Goal: Information Seeking & Learning: Learn about a topic

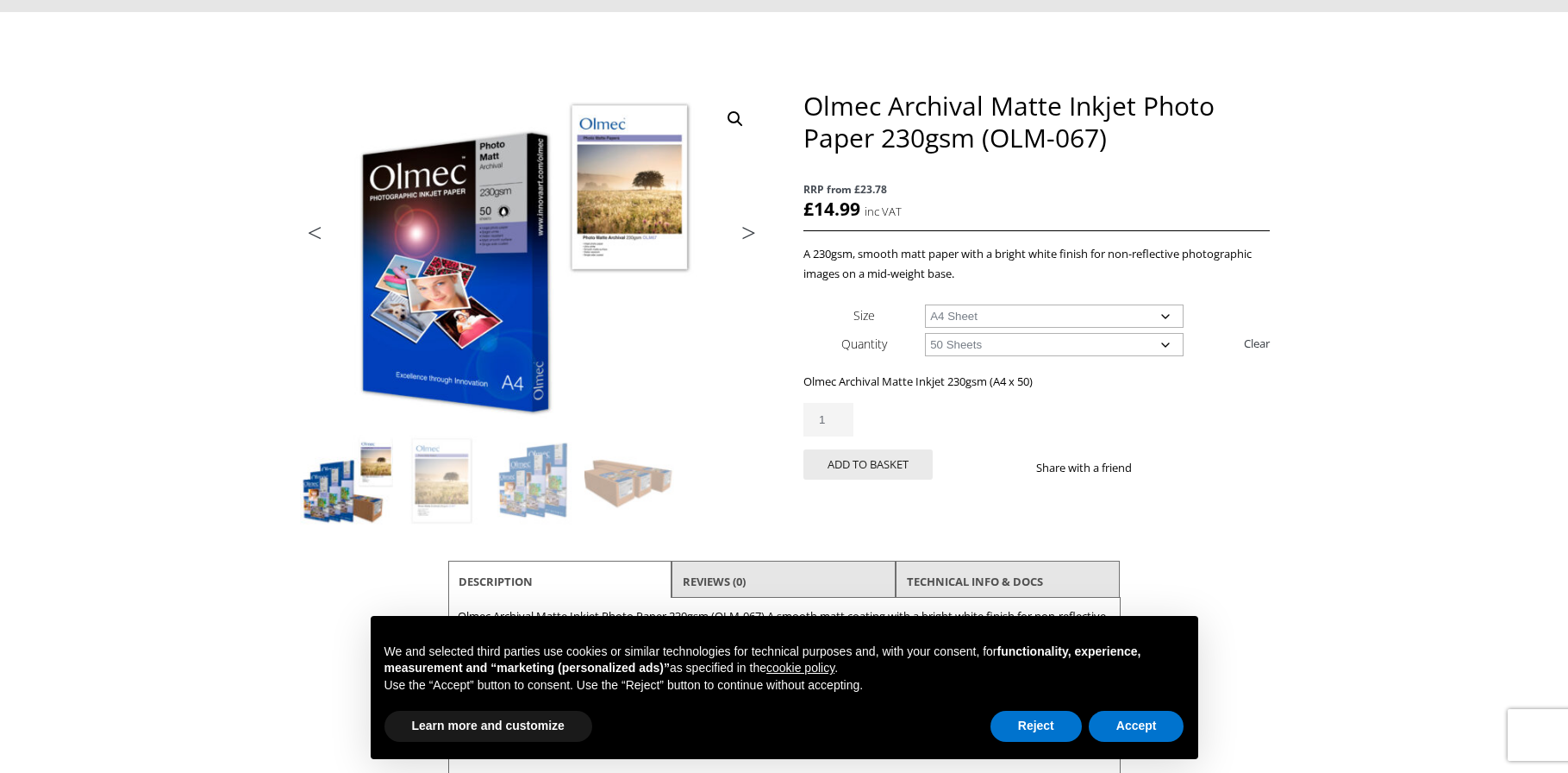
scroll to position [155, 0]
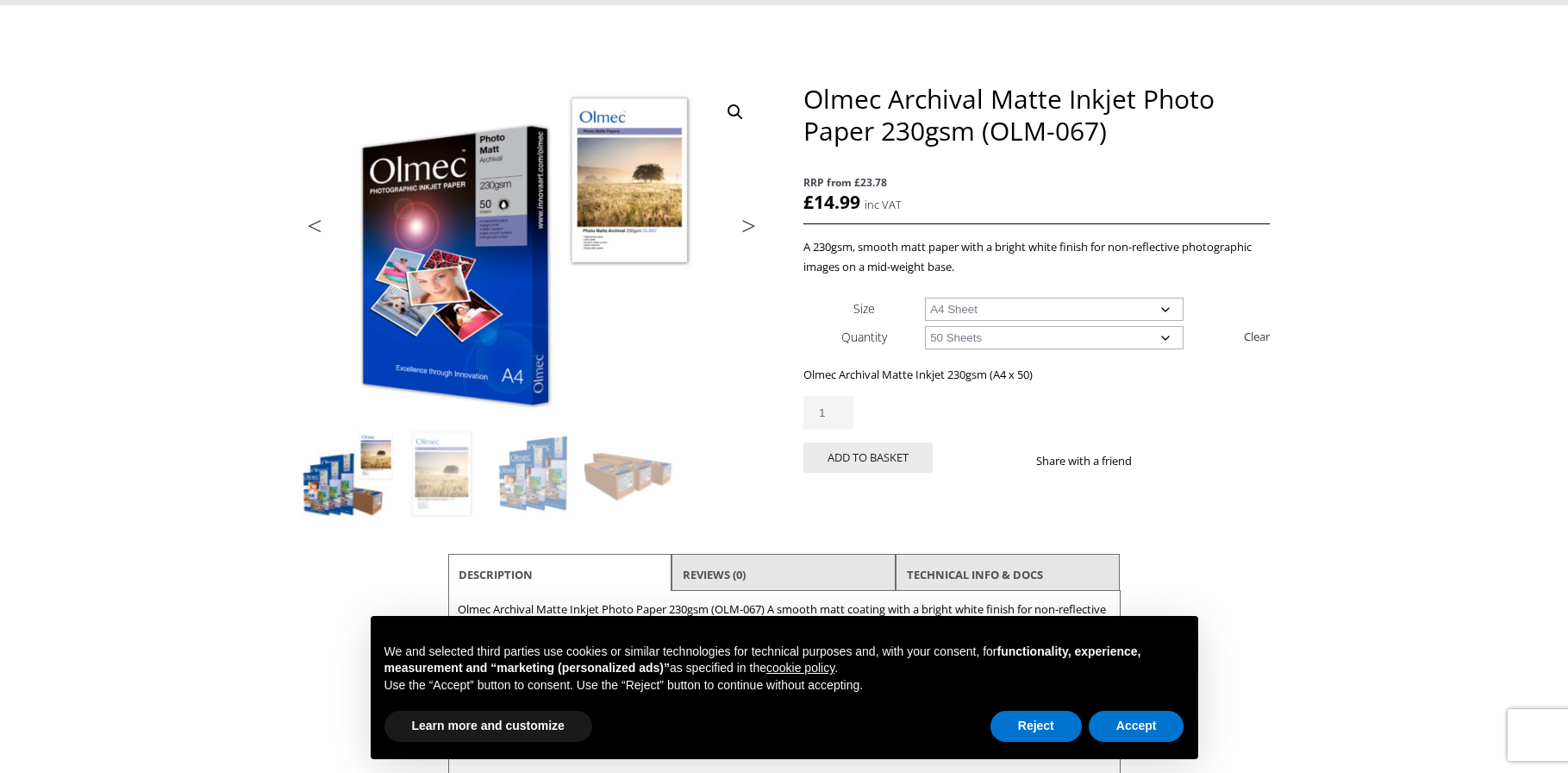
click at [1057, 307] on select "Choose an option A4 Sheet A3 Sheet A3+ Sheet A2 Sheet" at bounding box center [1054, 309] width 258 height 23
click at [925, 298] on select "Choose an option A4 Sheet A3 Sheet A3+ Sheet A2 Sheet" at bounding box center [1054, 309] width 258 height 23
select select "a3-sheet"
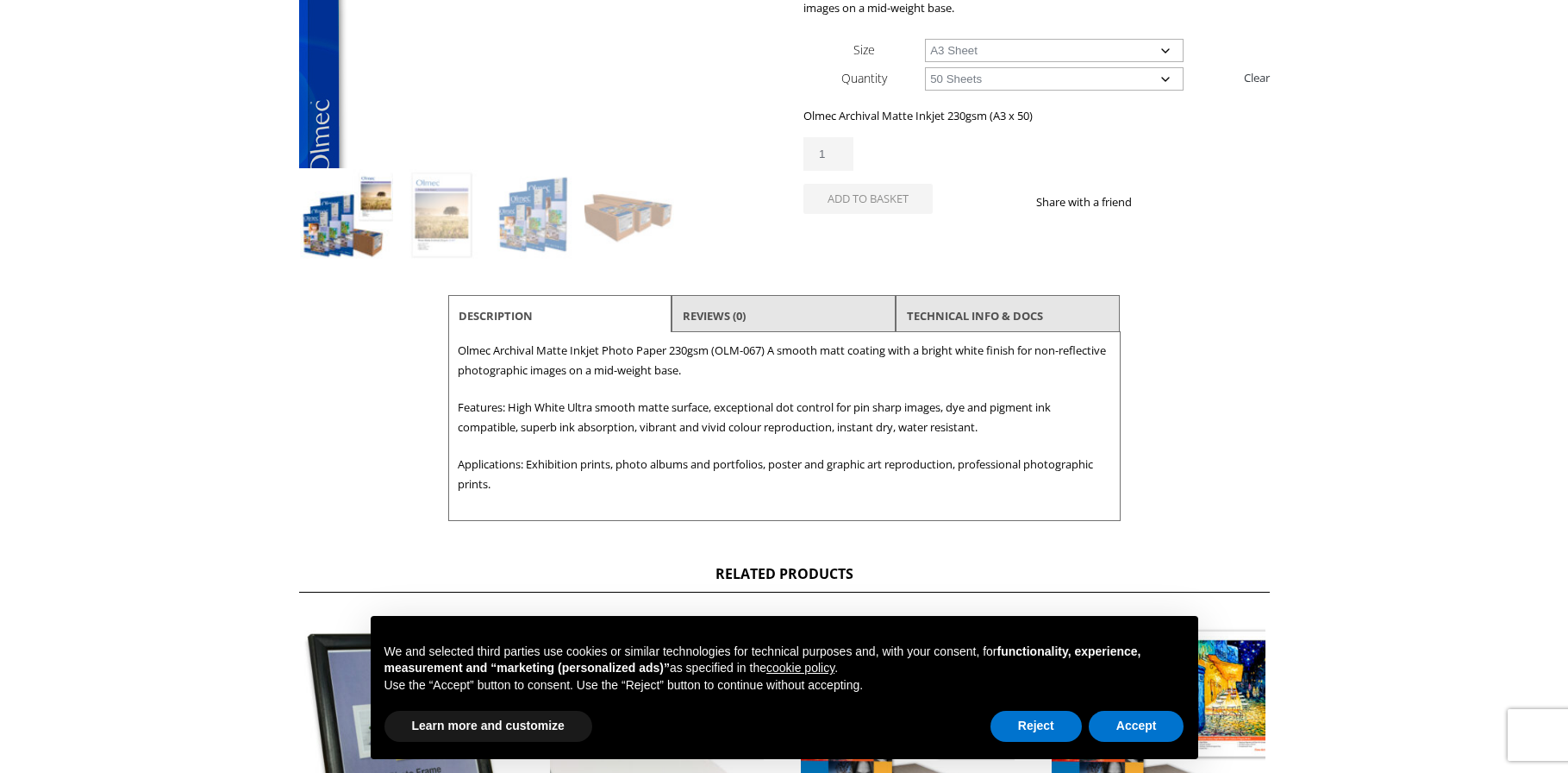
scroll to position [415, 0]
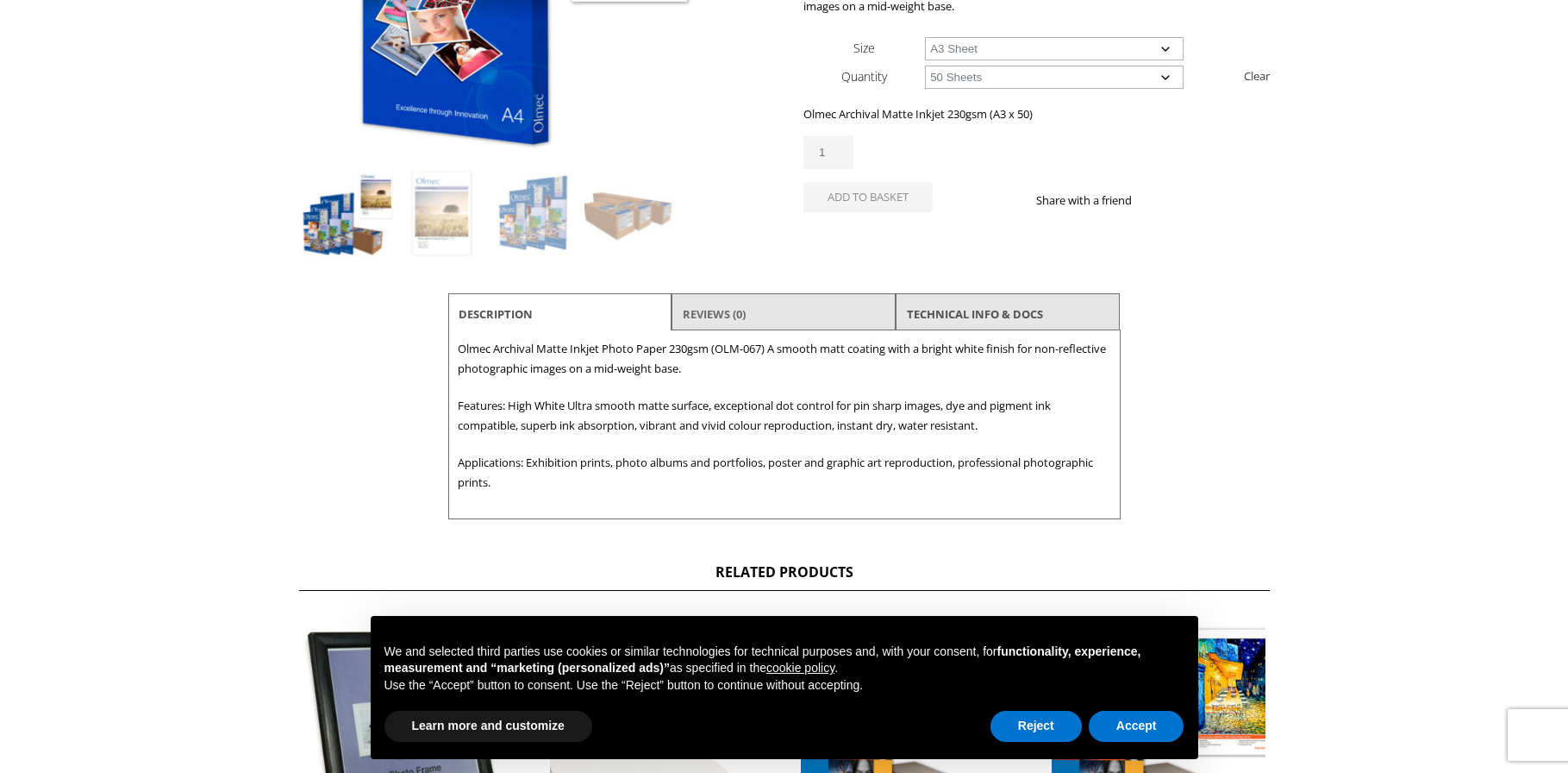
click at [717, 311] on link "Reviews (0)" at bounding box center [714, 314] width 63 height 31
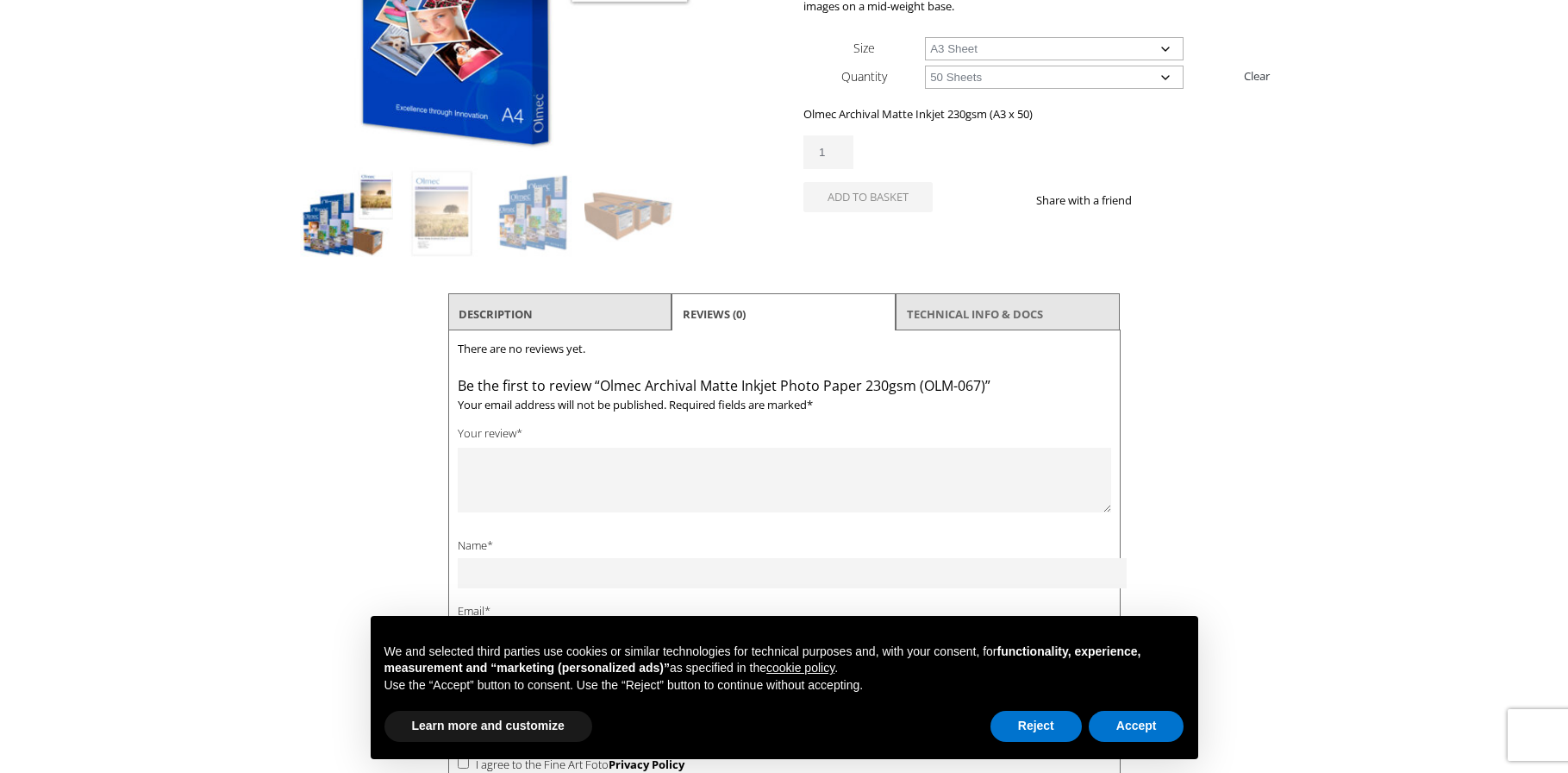
click at [1013, 319] on link "TECHNICAL INFO & DOCS" at bounding box center [974, 314] width 136 height 31
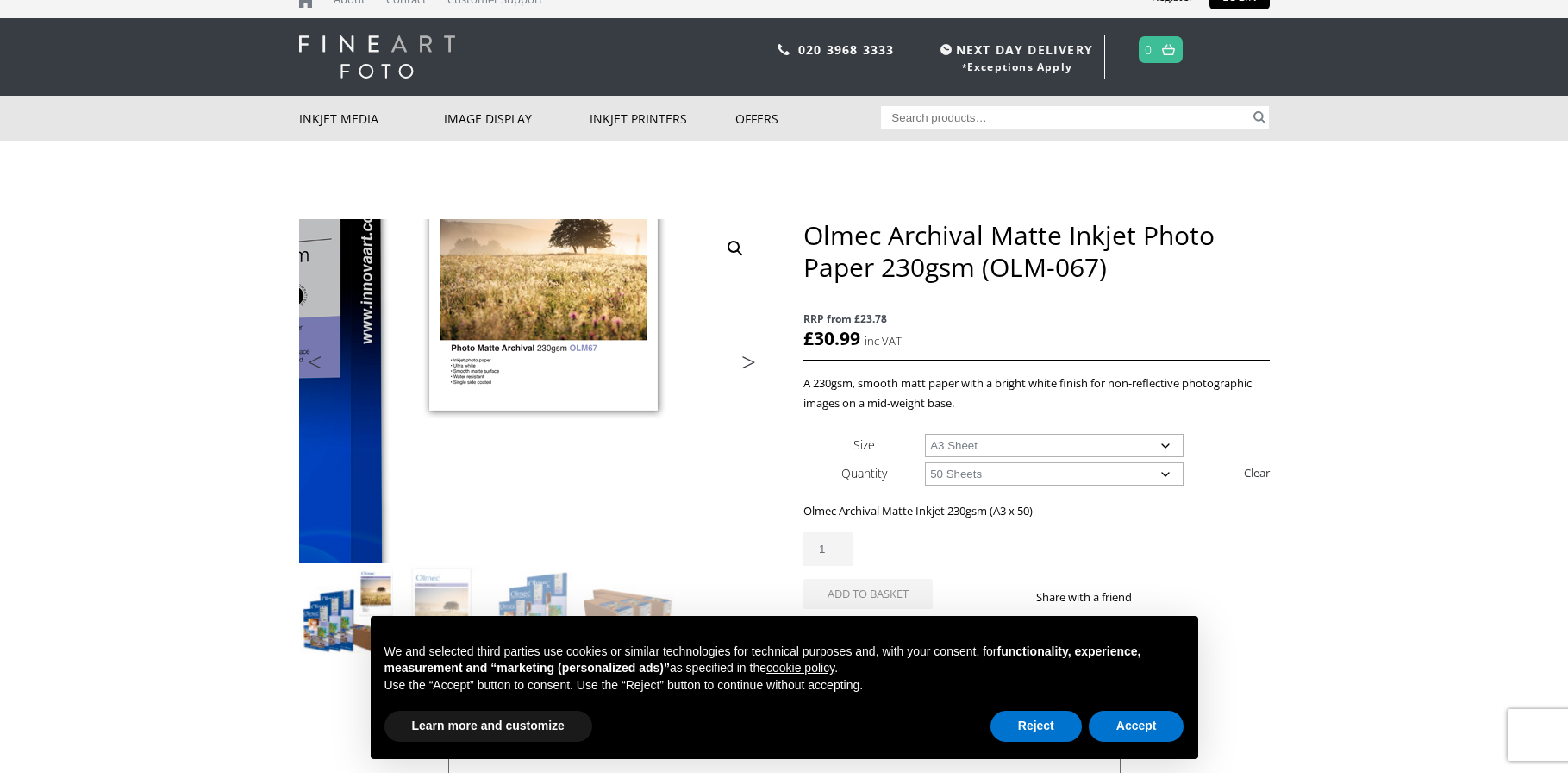
scroll to position [0, 0]
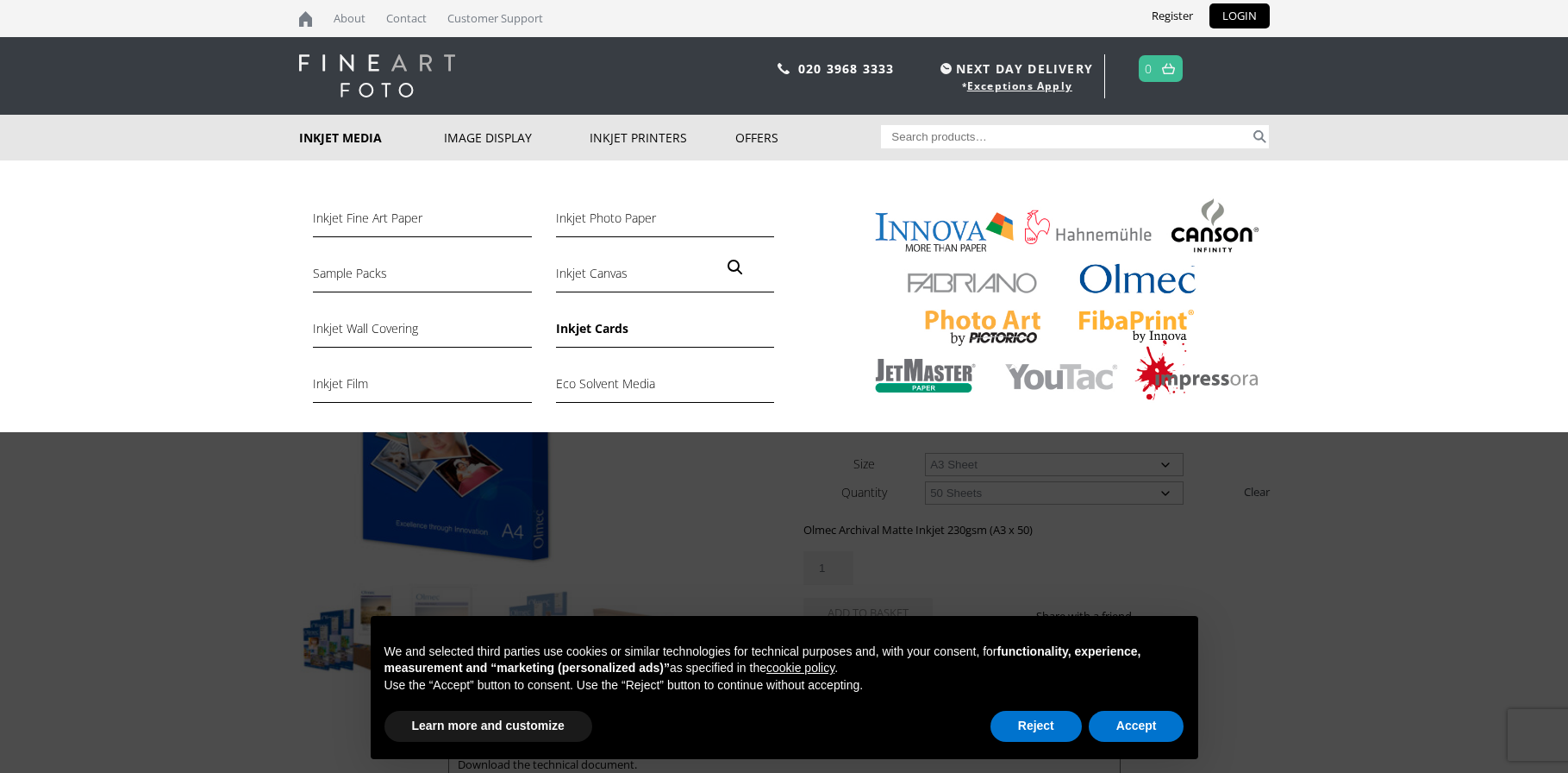
click at [577, 331] on link "Inkjet Cards" at bounding box center [665, 333] width 219 height 29
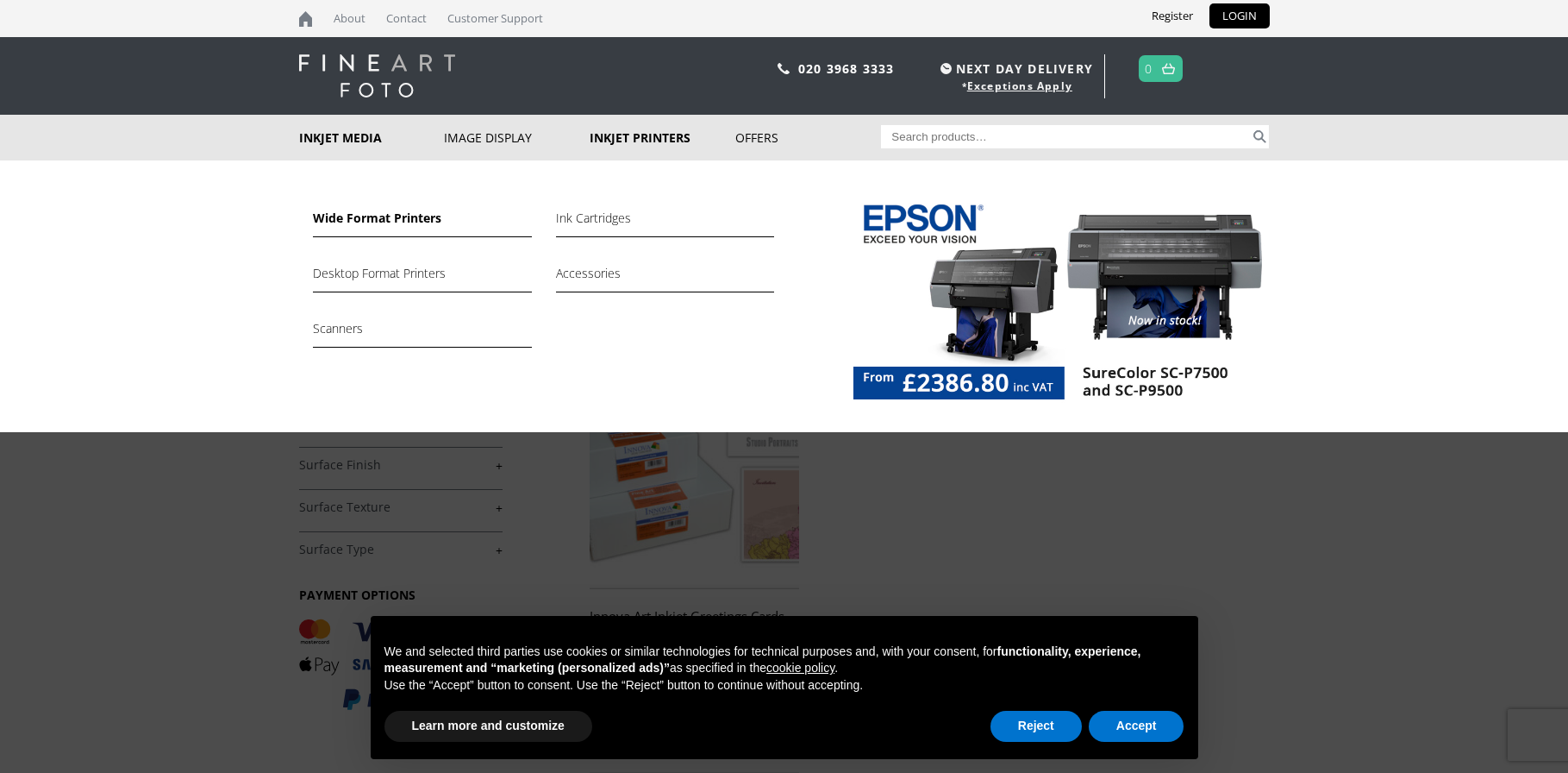
click at [394, 216] on link "Wide Format Printers" at bounding box center [422, 222] width 219 height 29
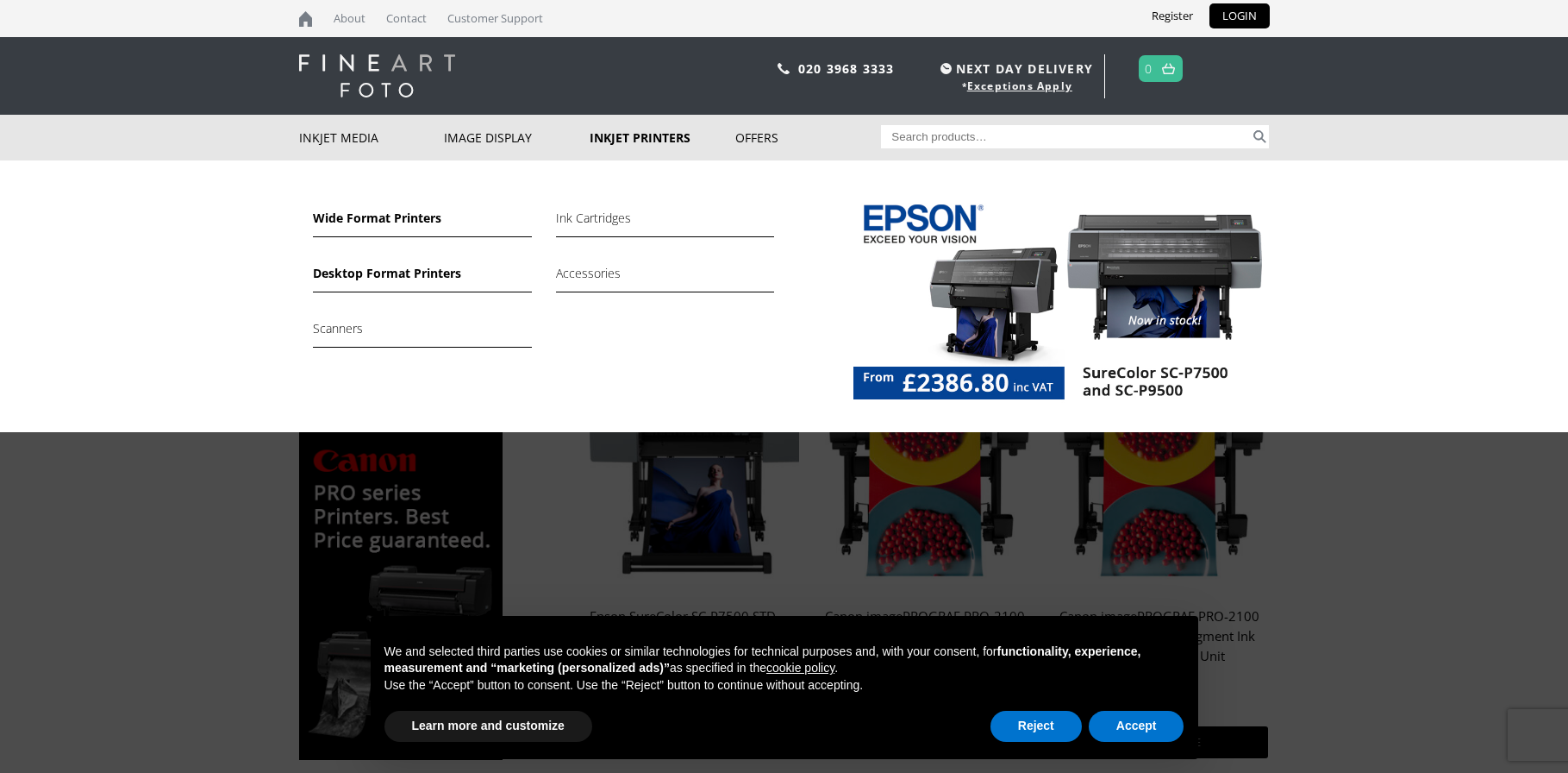
click at [410, 272] on link "Desktop Format Printers" at bounding box center [422, 278] width 219 height 29
